Goal: Transaction & Acquisition: Purchase product/service

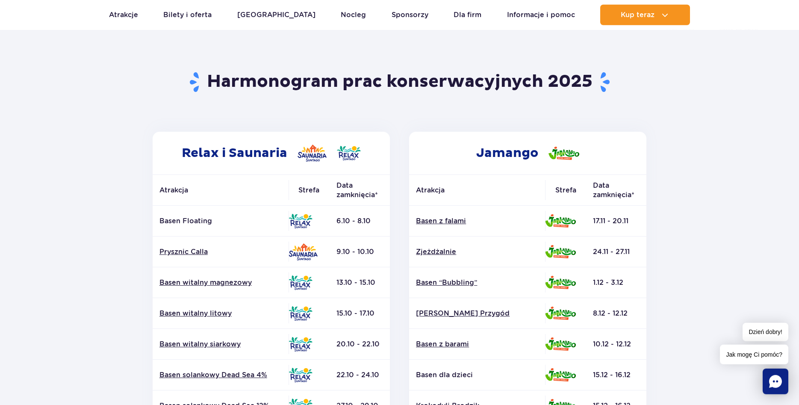
scroll to position [44, 0]
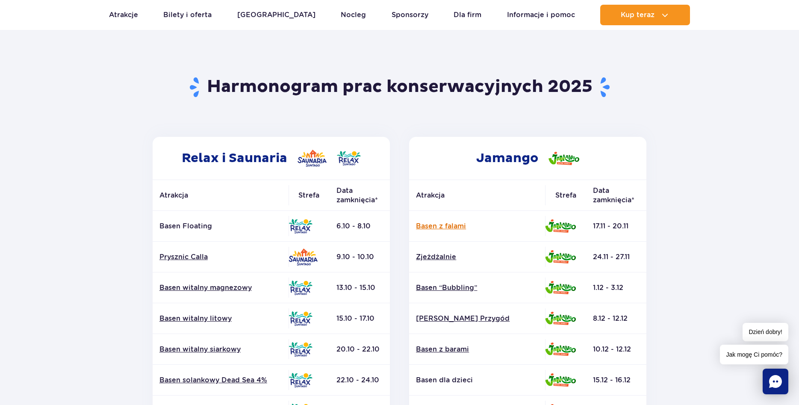
click at [463, 229] on link "Basen z falami" at bounding box center [477, 225] width 122 height 9
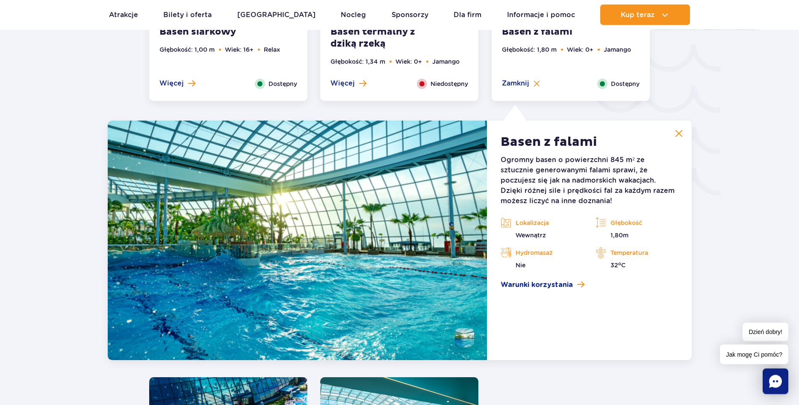
scroll to position [1369, 0]
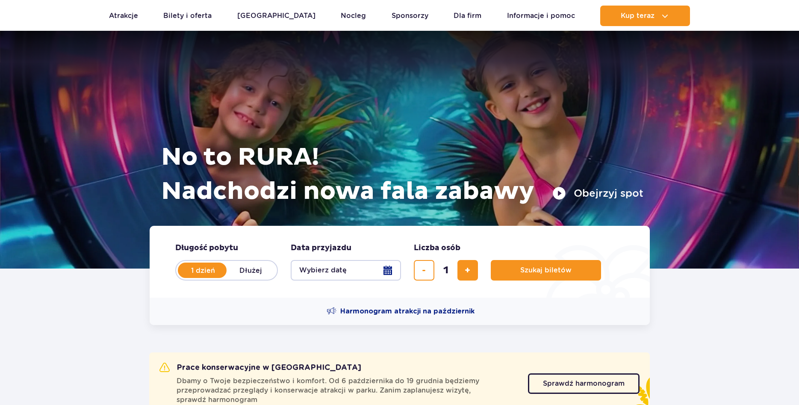
scroll to position [174, 0]
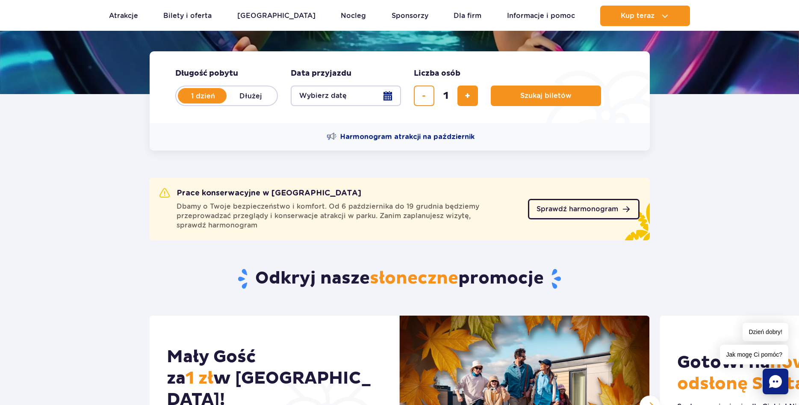
click at [563, 215] on link "Sprawdź harmonogram" at bounding box center [584, 209] width 112 height 21
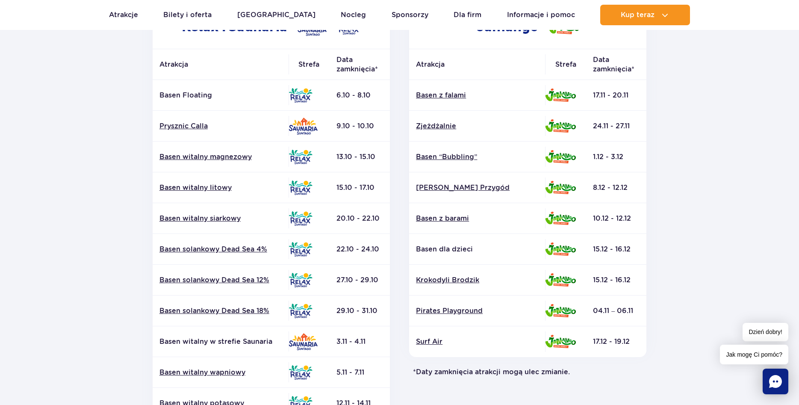
scroll to position [44, 0]
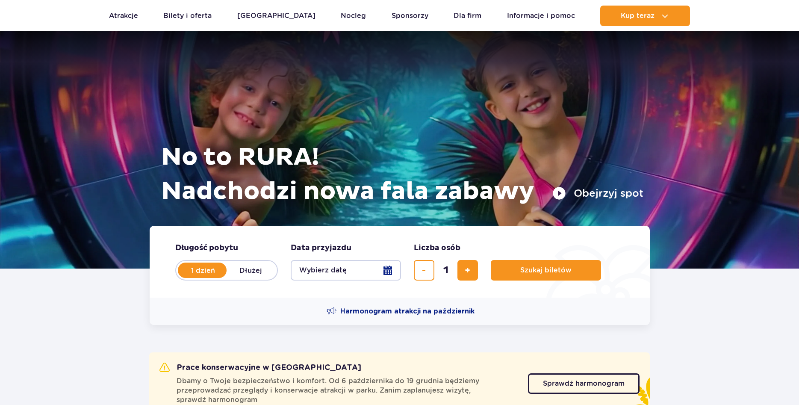
scroll to position [174, 0]
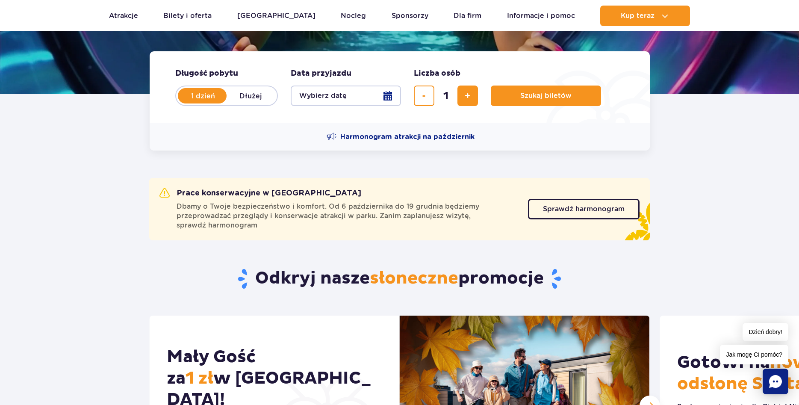
click at [384, 97] on button "Wybierz datę" at bounding box center [346, 95] width 110 height 21
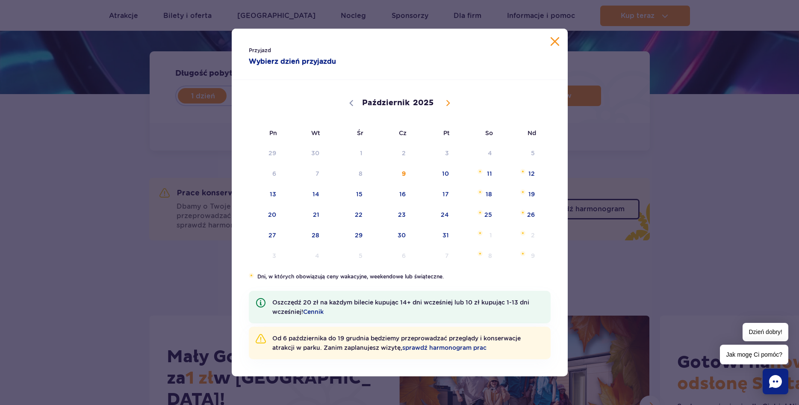
click at [447, 100] on icon at bounding box center [448, 103] width 6 height 6
select select "10"
click at [271, 194] on span "10" at bounding box center [261, 194] width 43 height 20
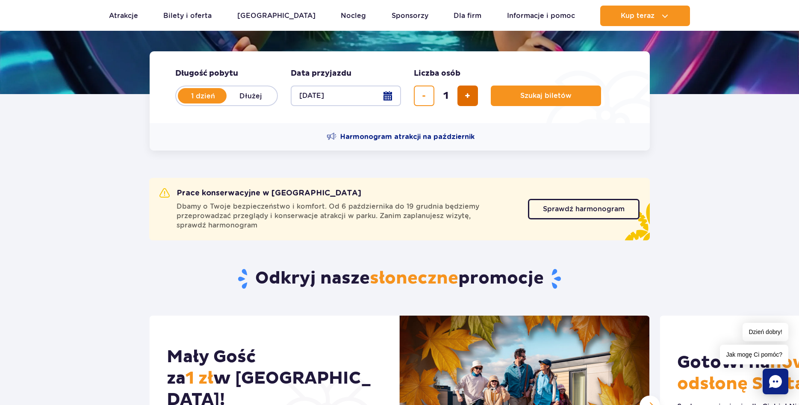
click at [466, 96] on span "dodaj bilet" at bounding box center [468, 96] width 6 height 0
type input "2"
click at [530, 98] on span "Szukaj biletów" at bounding box center [542, 96] width 51 height 8
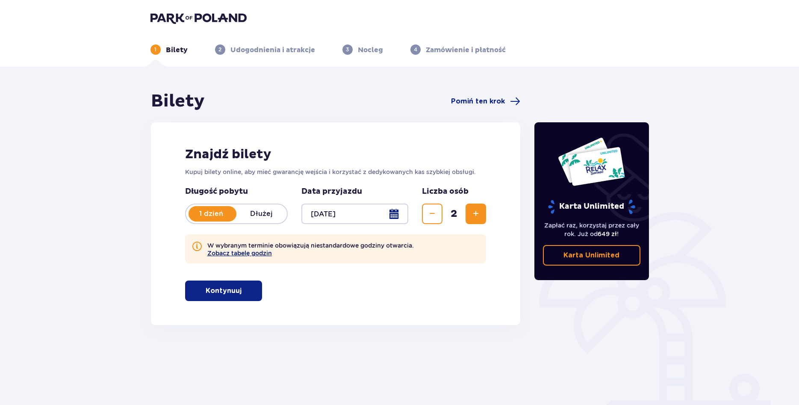
click at [259, 250] on button "Zobacz tabelę godzin" at bounding box center [239, 253] width 65 height 7
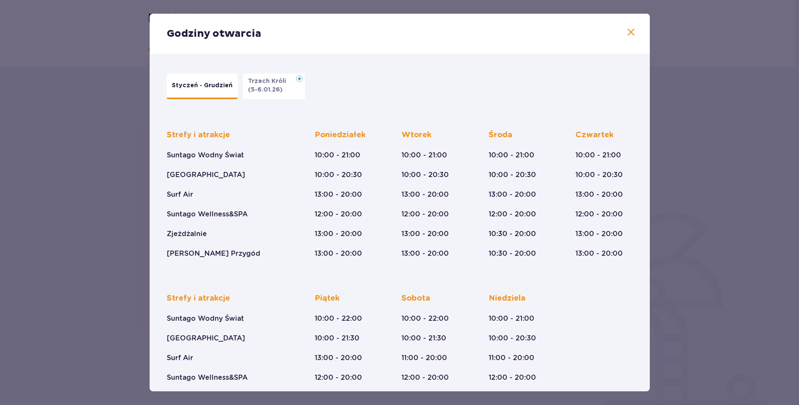
click at [631, 35] on span at bounding box center [631, 32] width 10 height 10
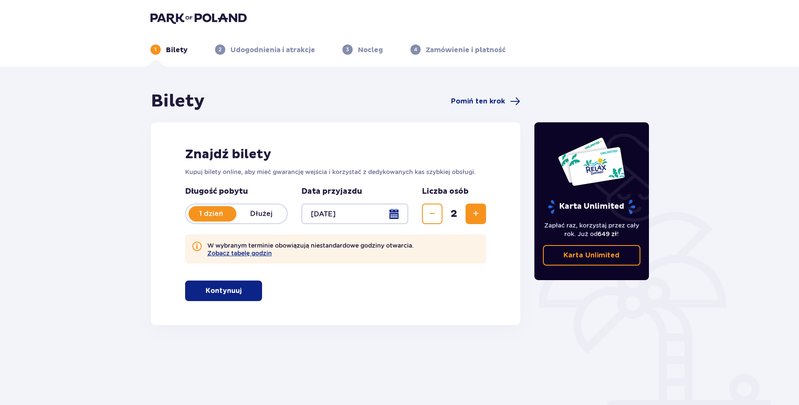
click at [227, 290] on p "Kontynuuj" at bounding box center [224, 290] width 36 height 9
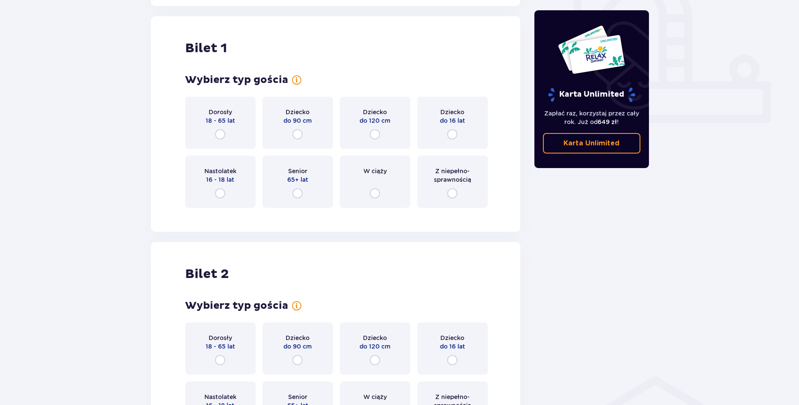
scroll to position [325, 0]
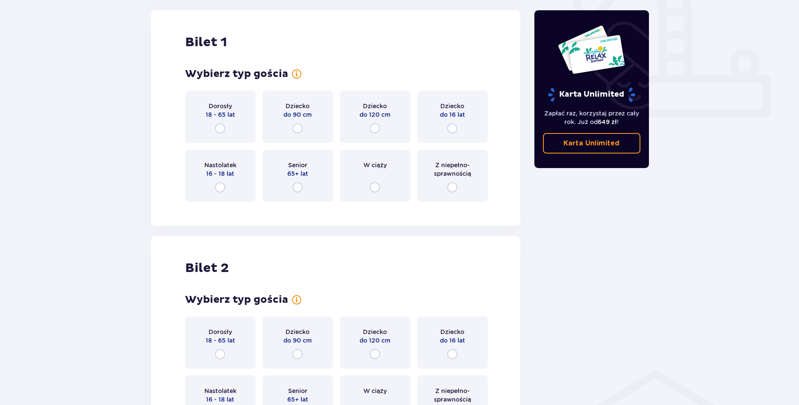
click at [222, 131] on input "radio" at bounding box center [220, 128] width 10 height 10
radio input "true"
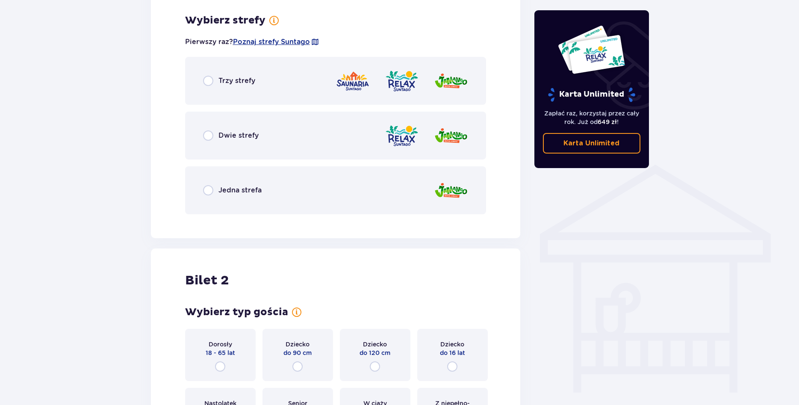
scroll to position [533, 0]
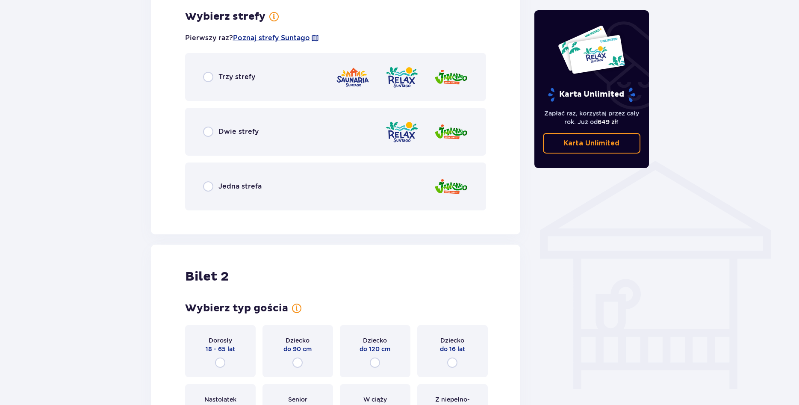
click at [207, 187] on input "radio" at bounding box center [208, 186] width 10 height 10
radio input "true"
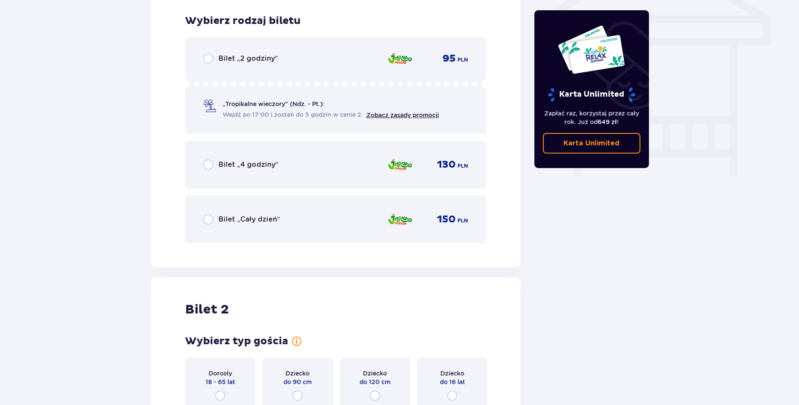
scroll to position [751, 0]
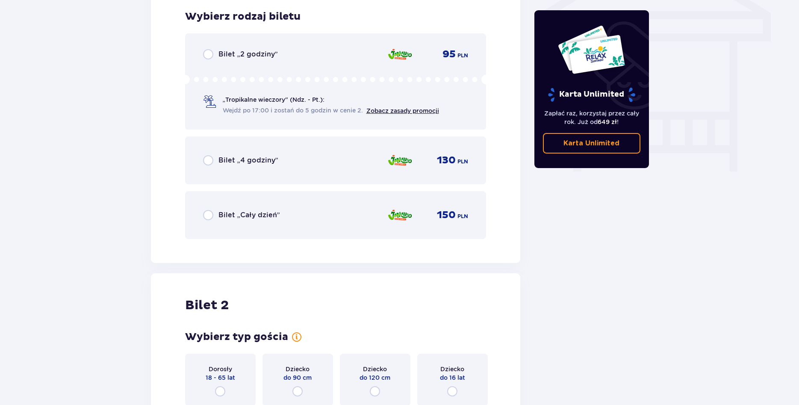
click at [199, 211] on div "Bilet „Cały dzień” 150 PLN" at bounding box center [335, 215] width 301 height 48
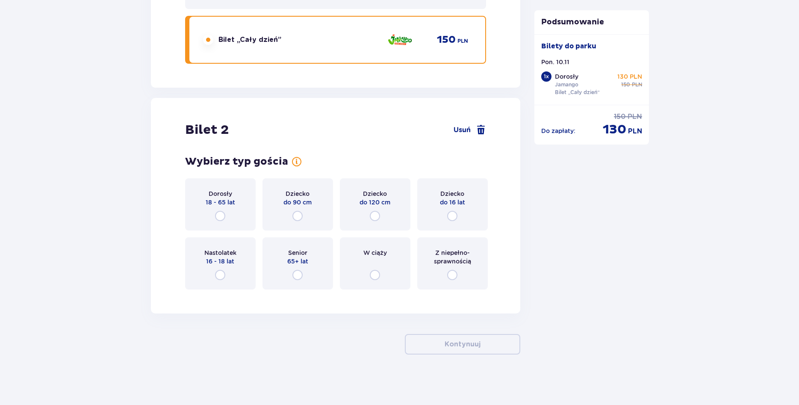
scroll to position [927, 0]
click at [454, 212] on input "radio" at bounding box center [452, 215] width 10 height 10
radio input "true"
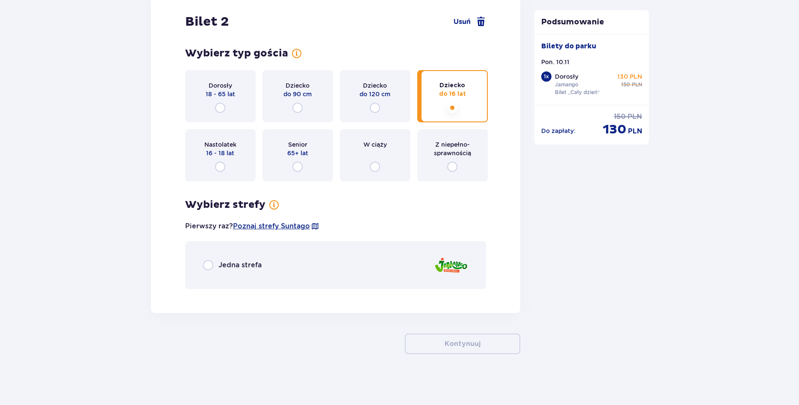
scroll to position [1034, 0]
click at [206, 265] on input "radio" at bounding box center [208, 264] width 10 height 10
radio input "true"
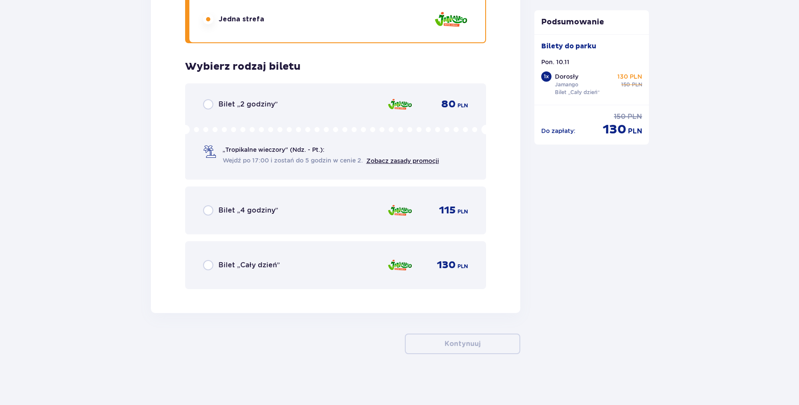
scroll to position [1280, 0]
click at [209, 266] on input "radio" at bounding box center [208, 264] width 10 height 10
radio input "true"
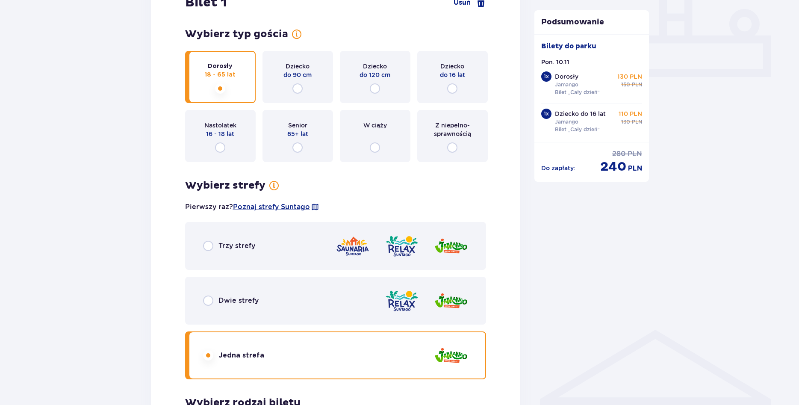
scroll to position [234, 0]
